Goal: Information Seeking & Learning: Learn about a topic

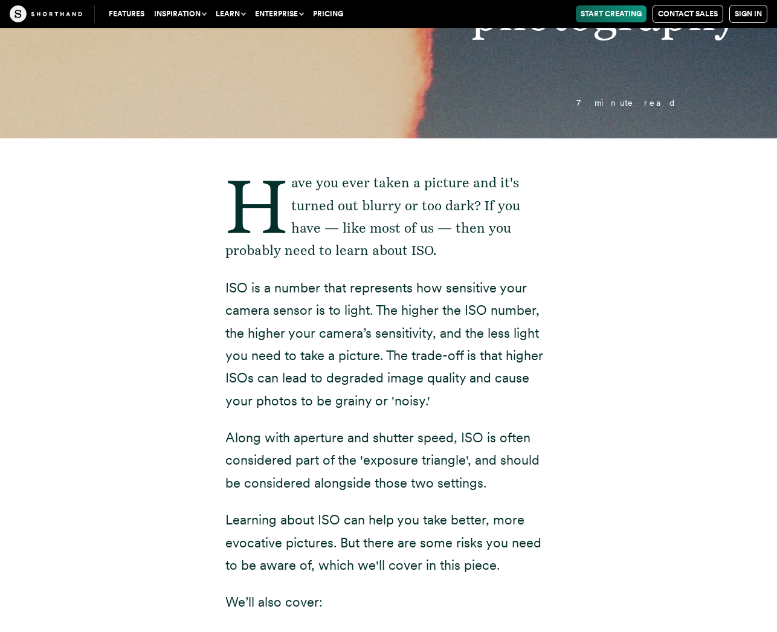
scroll to position [246, 0]
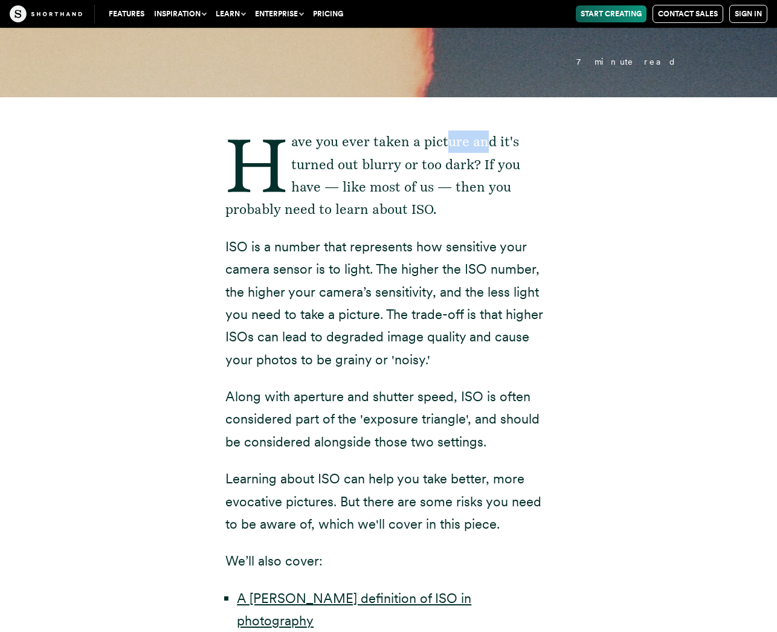
drag, startPoint x: 447, startPoint y: 139, endPoint x: 486, endPoint y: 138, distance: 38.6
click at [424, 138] on p "Have you ever taken a picture and it's turned out blurry or too dark? If you ha…" at bounding box center [388, 175] width 326 height 91
drag, startPoint x: 318, startPoint y: 170, endPoint x: 356, endPoint y: 170, distance: 37.4
click at [356, 170] on p "Have you ever taken a picture and it's turned out blurry or too dark? If you ha…" at bounding box center [388, 175] width 326 height 91
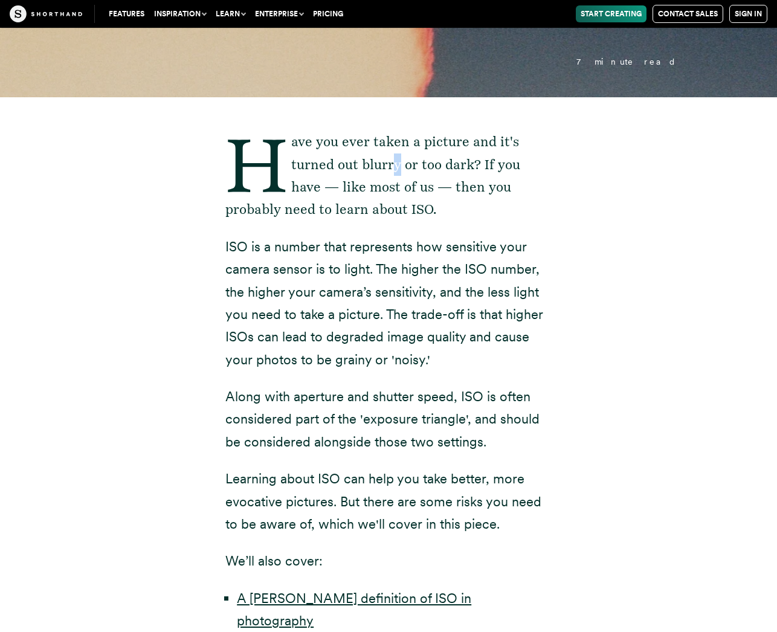
drag, startPoint x: 394, startPoint y: 168, endPoint x: 404, endPoint y: 168, distance: 9.7
click at [401, 168] on p "Have you ever taken a picture and it's turned out blurry or too dark? If you ha…" at bounding box center [388, 175] width 326 height 91
click at [424, 173] on p "Have you ever taken a picture and it's turned out blurry or too dark? If you ha…" at bounding box center [388, 175] width 326 height 91
drag, startPoint x: 242, startPoint y: 189, endPoint x: 301, endPoint y: 190, distance: 58.6
click at [301, 190] on p "Have you ever taken a picture and it's turned out blurry or too dark? If you ha…" at bounding box center [388, 175] width 326 height 91
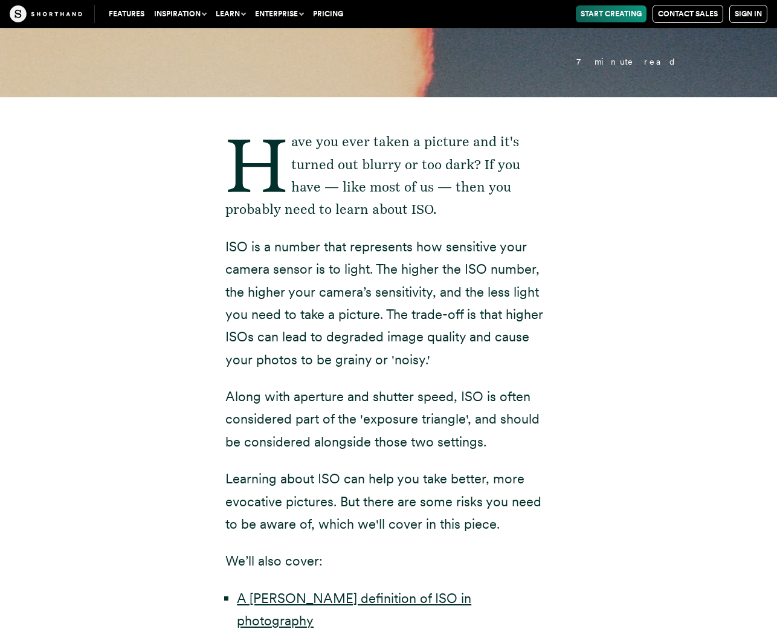
click at [424, 206] on div "Have you ever taken a picture and it's turned out blurry or too dark? If you ha…" at bounding box center [388, 509] width 749 height 824
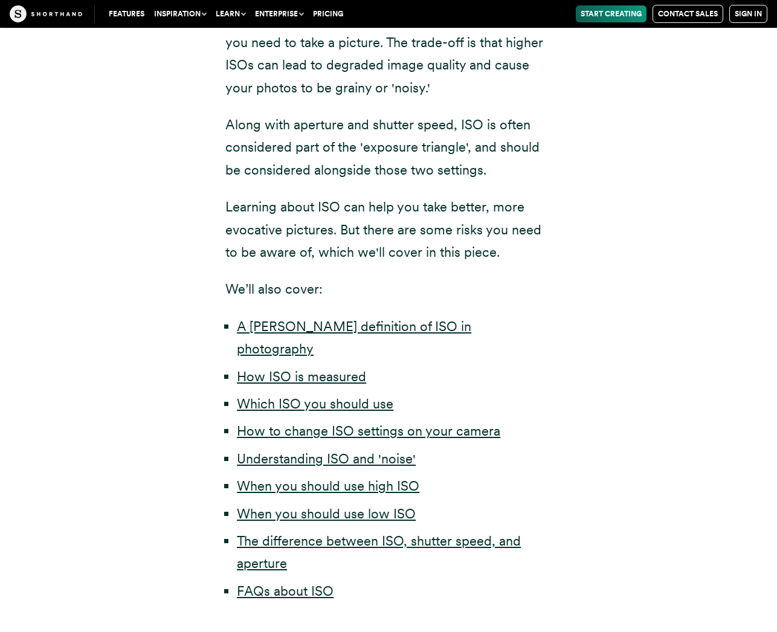
scroll to position [524, 0]
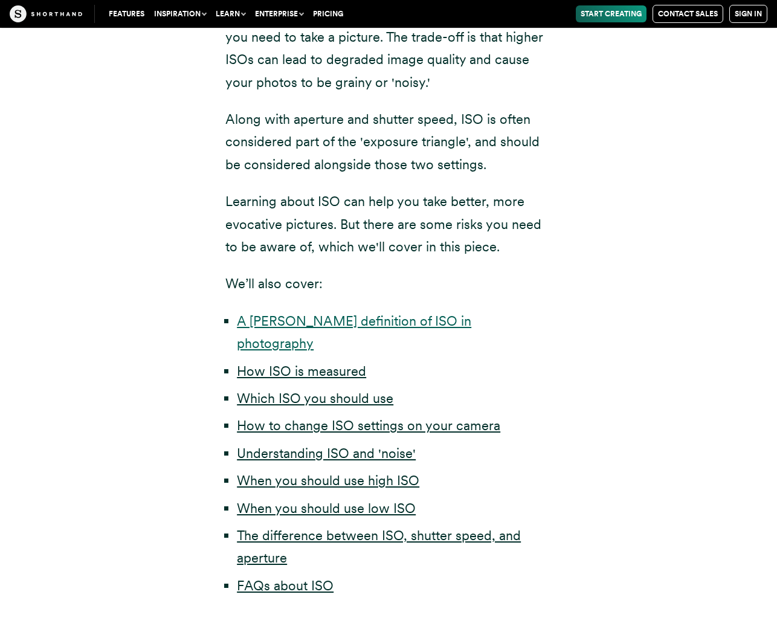
click at [327, 325] on link "A [PERSON_NAME] definition of ISO in photography" at bounding box center [354, 332] width 234 height 38
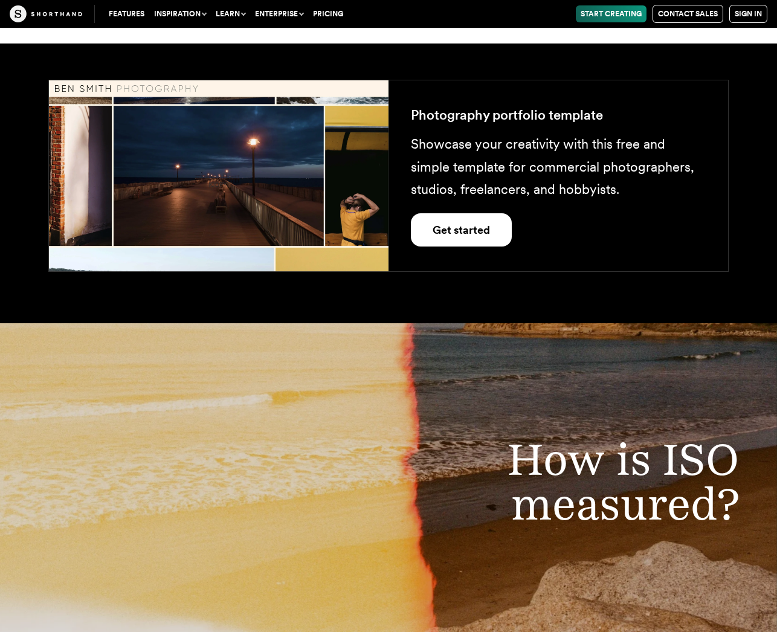
scroll to position [2506, 0]
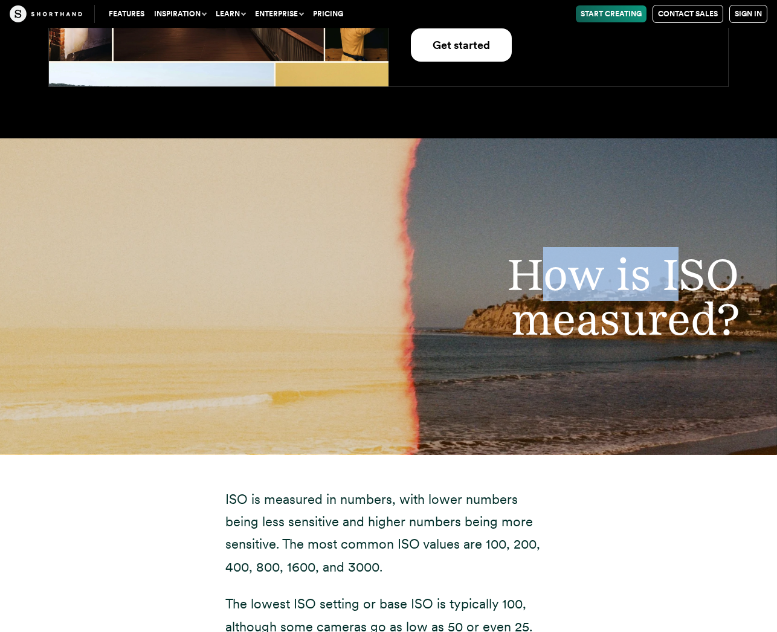
drag, startPoint x: 630, startPoint y: 228, endPoint x: 687, endPoint y: 225, distance: 56.8
click at [424, 252] on h2 "How is ISO measured?" at bounding box center [544, 297] width 437 height 90
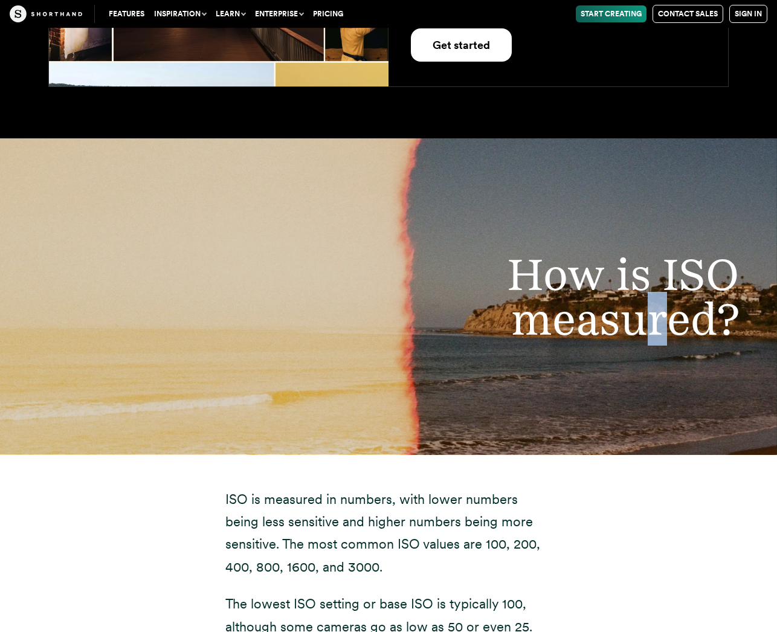
click at [424, 289] on h2 "How is ISO measured?" at bounding box center [544, 297] width 437 height 90
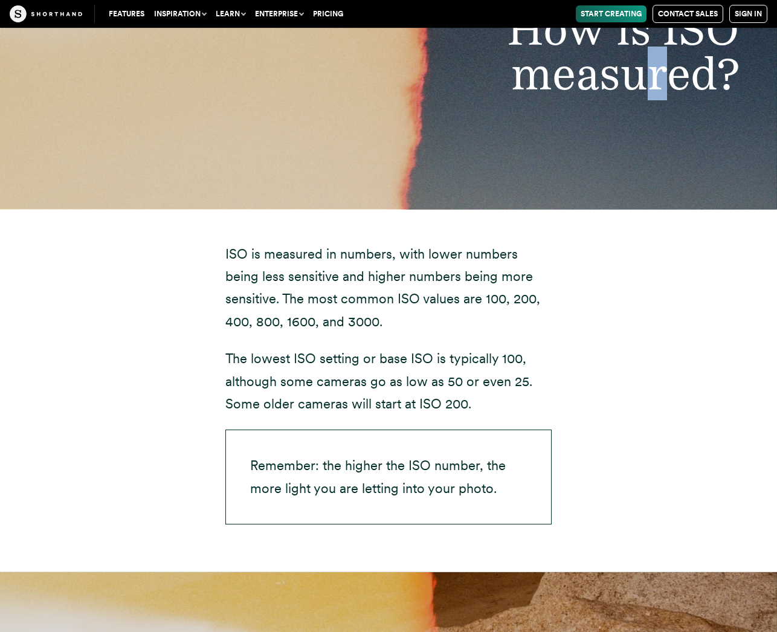
scroll to position [2753, 0]
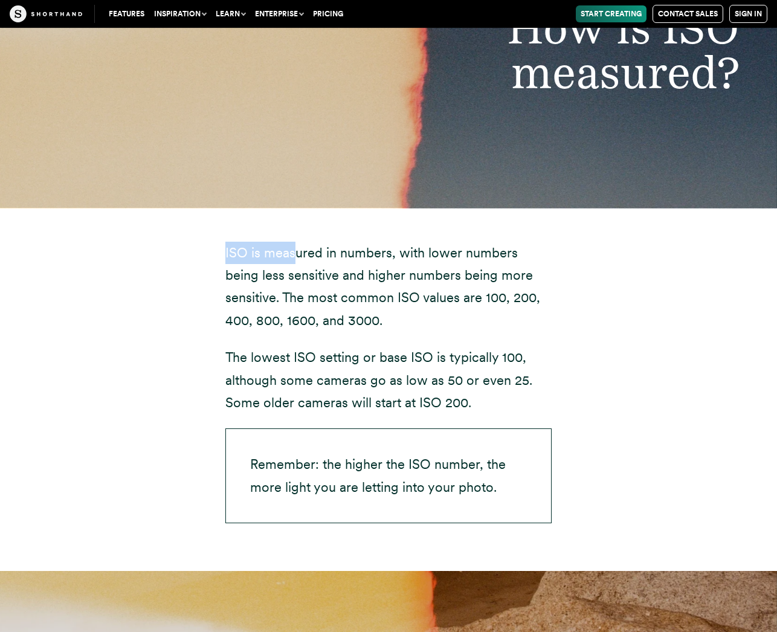
drag, startPoint x: 224, startPoint y: 211, endPoint x: 371, endPoint y: 245, distance: 150.7
click at [304, 210] on div "ISO is measured in numbers, with lower numbers being less sensitive and higher …" at bounding box center [388, 389] width 374 height 363
click at [424, 290] on div "ISO is measured in numbers, with lower numbers being less sensitive and higher …" at bounding box center [388, 383] width 326 height 282
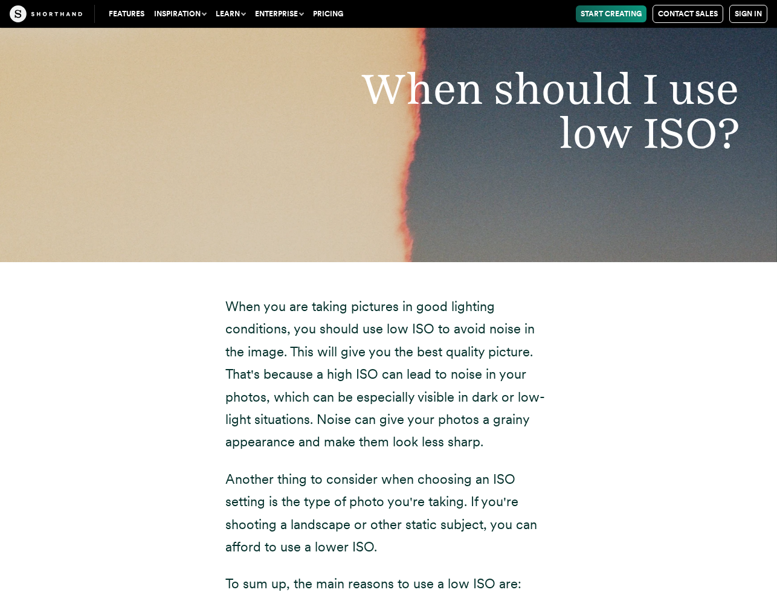
scroll to position [5771, 0]
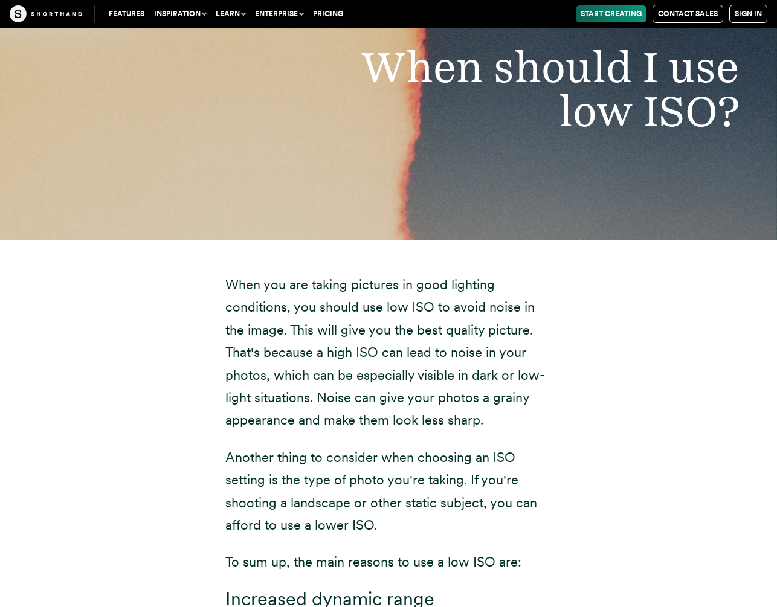
drag, startPoint x: 581, startPoint y: 456, endPoint x: 571, endPoint y: 497, distance: 41.6
click at [424, 456] on div "When you are taking pictures in good lighting conditions, you should use low IS…" at bounding box center [388, 609] width 749 height 738
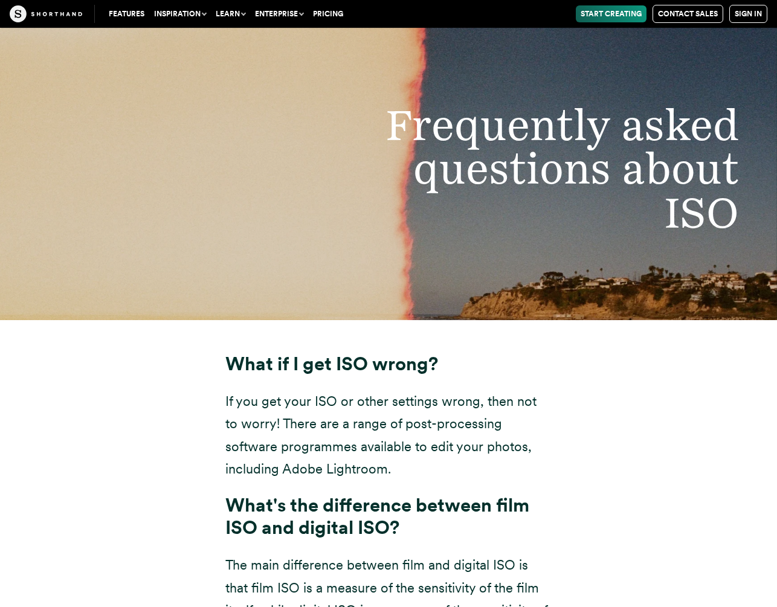
scroll to position [9127, 0]
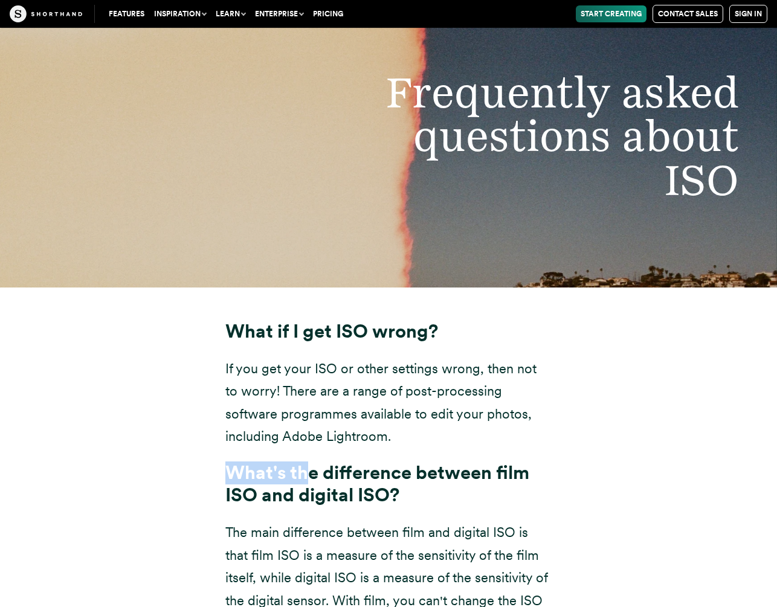
drag, startPoint x: 231, startPoint y: 408, endPoint x: 354, endPoint y: 413, distance: 122.7
click at [313, 461] on strong "What's the difference between film ISO and digital ISO?" at bounding box center [377, 483] width 304 height 45
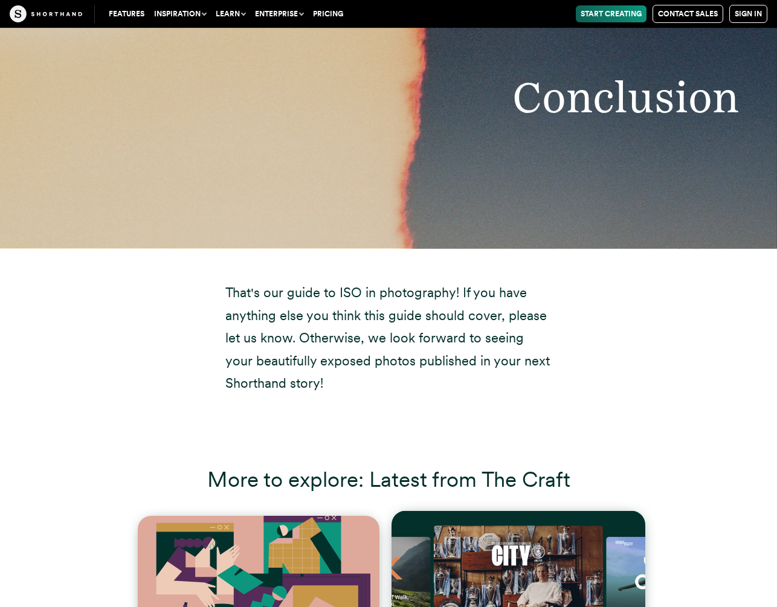
scroll to position [10667, 0]
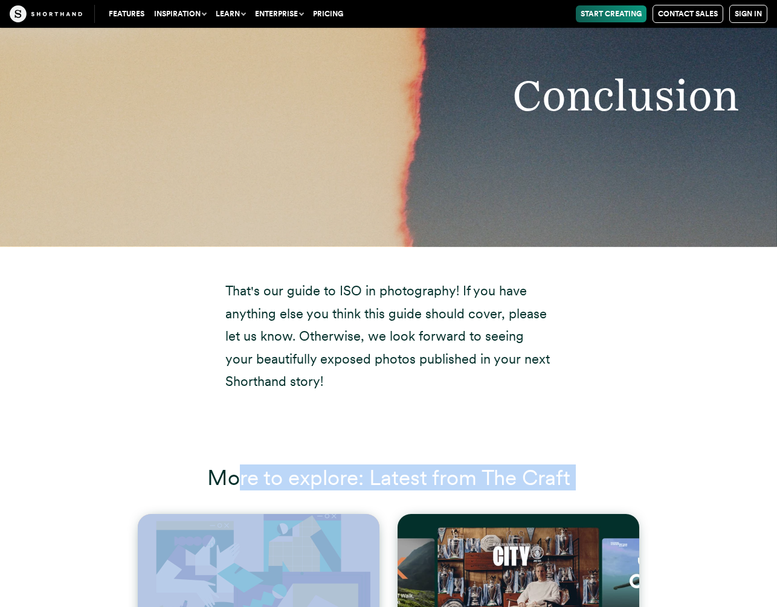
drag, startPoint x: 258, startPoint y: 338, endPoint x: 542, endPoint y: 375, distance: 286.2
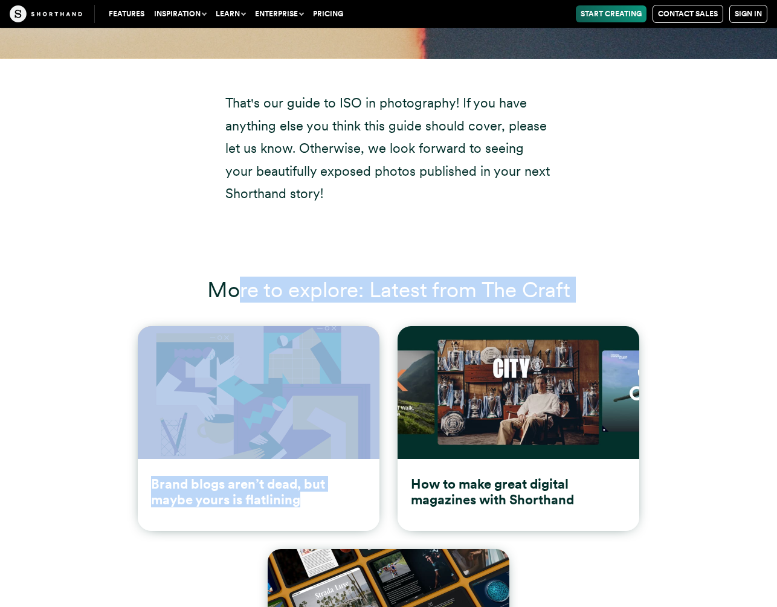
scroll to position [10913, 0]
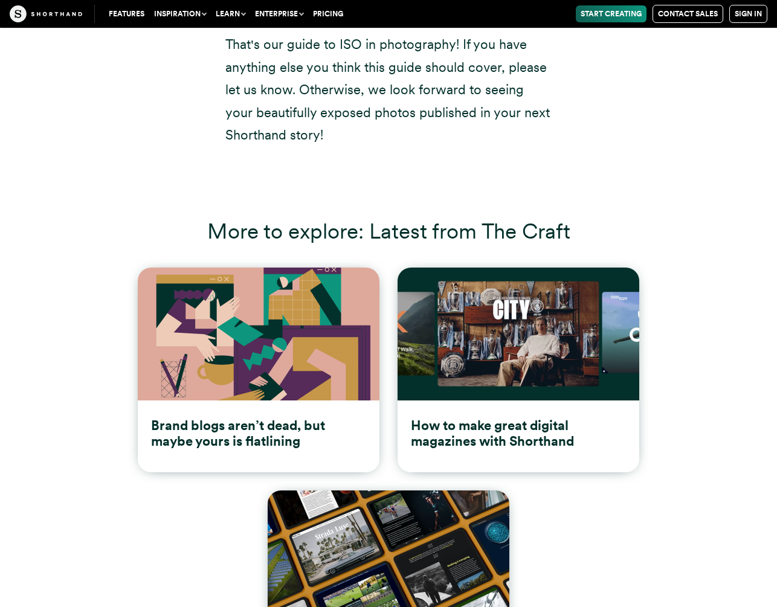
click at [424, 475] on ul "Brand blogs aren’t dead, but maybe yours is flatlining How to make great digita…" at bounding box center [388, 481] width 728 height 446
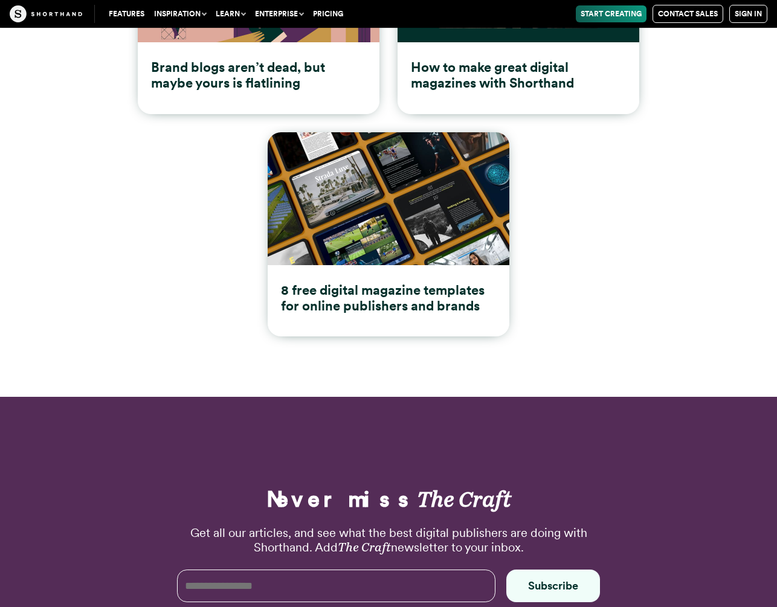
scroll to position [10964, 0]
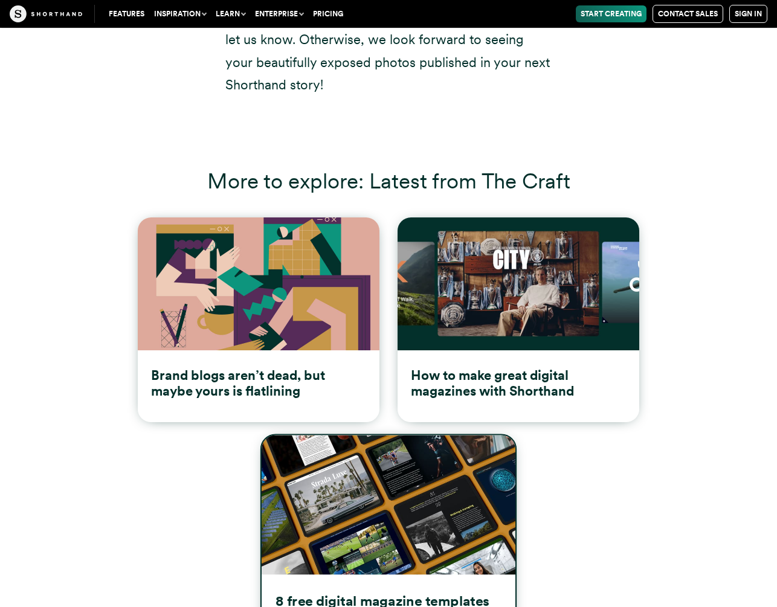
click at [397, 435] on img at bounding box center [388, 504] width 254 height 139
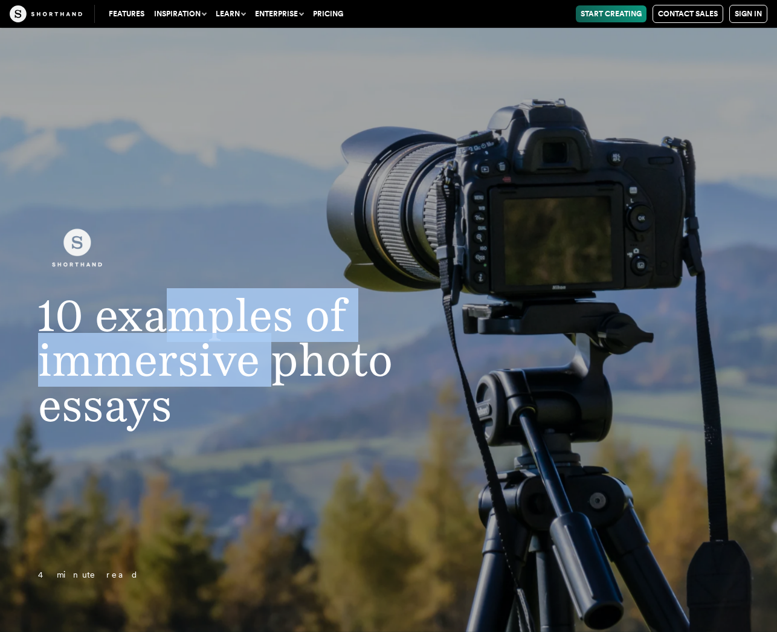
drag, startPoint x: 165, startPoint y: 329, endPoint x: 278, endPoint y: 342, distance: 113.7
click at [278, 342] on h1 "10 examples of immersive photo essays" at bounding box center [232, 360] width 437 height 135
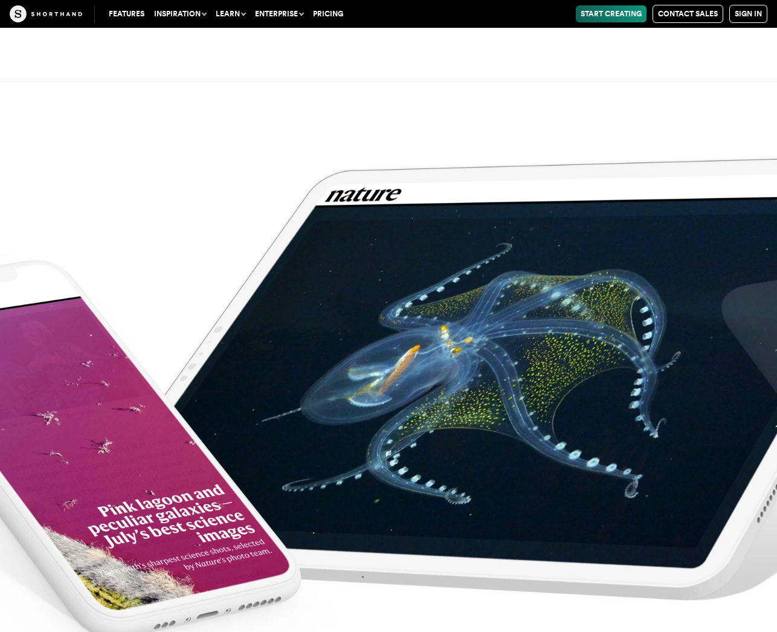
scroll to position [4866, 0]
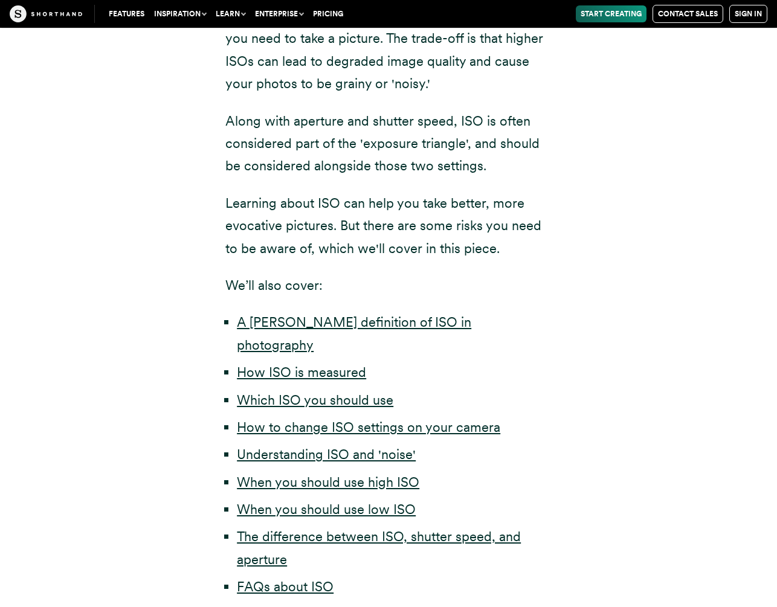
scroll to position [524, 0]
